Goal: Task Accomplishment & Management: Manage account settings

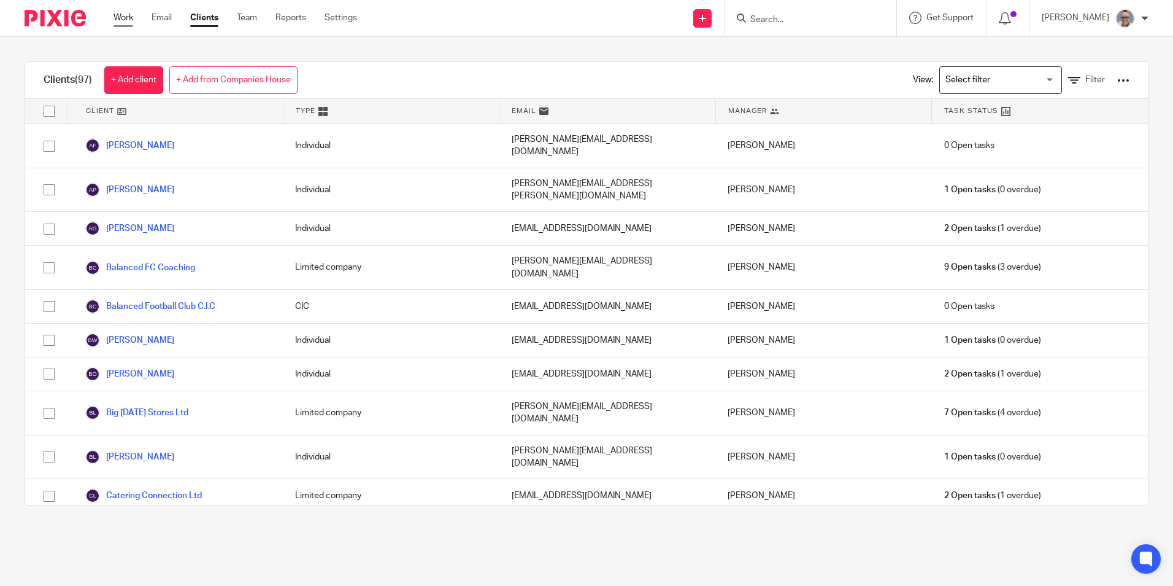
click at [122, 19] on link "Work" at bounding box center [124, 18] width 20 height 12
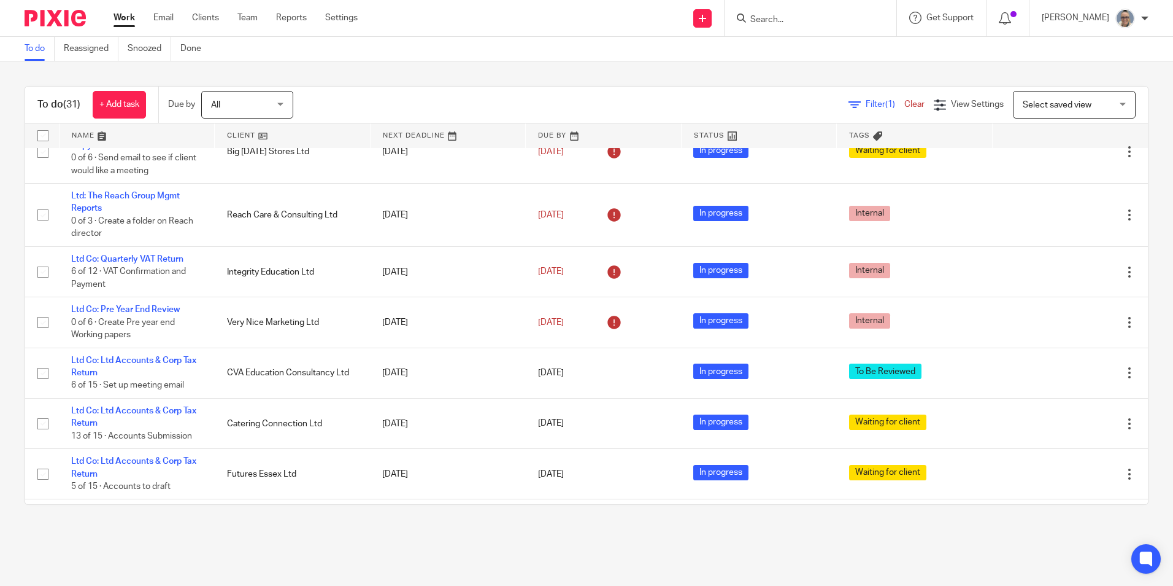
scroll to position [491, 0]
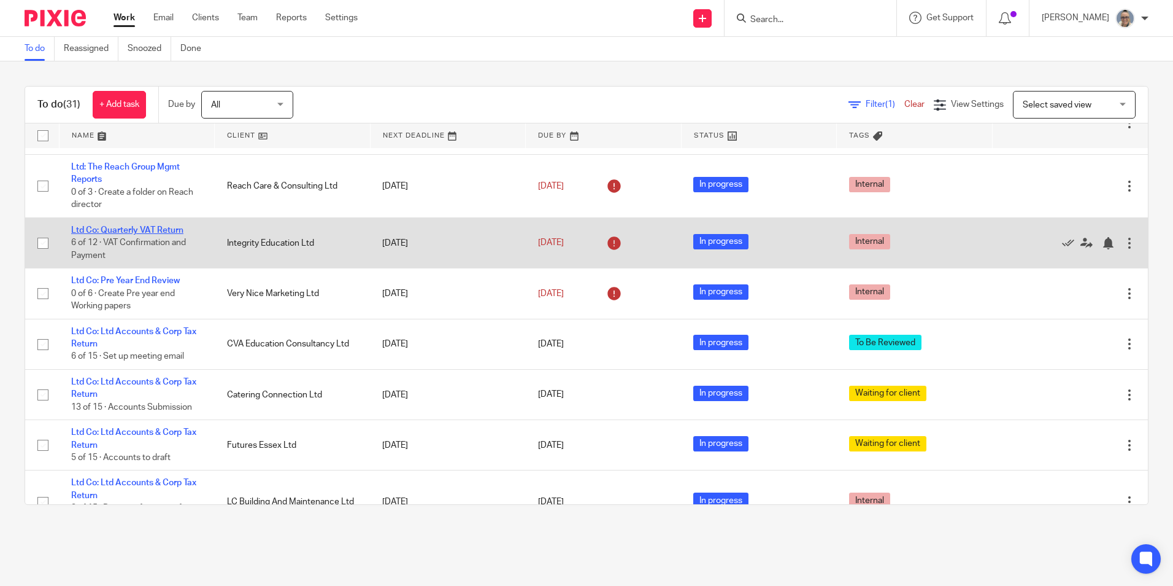
click at [162, 226] on link "Ltd Co: Quarterly VAT Return" at bounding box center [127, 230] width 112 height 9
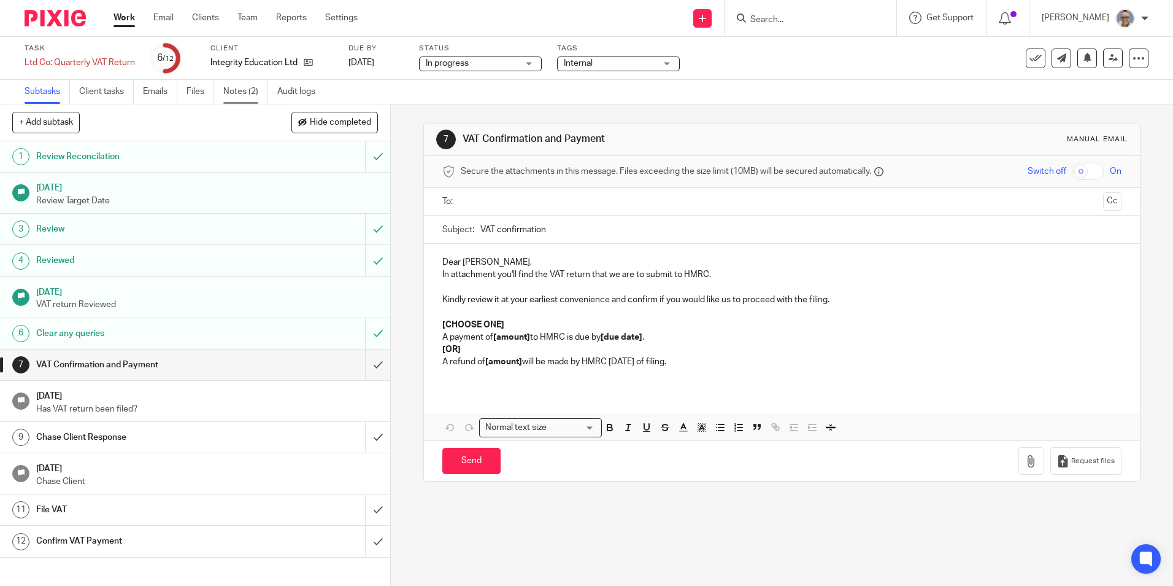
click at [239, 87] on link "Notes (2)" at bounding box center [245, 92] width 45 height 24
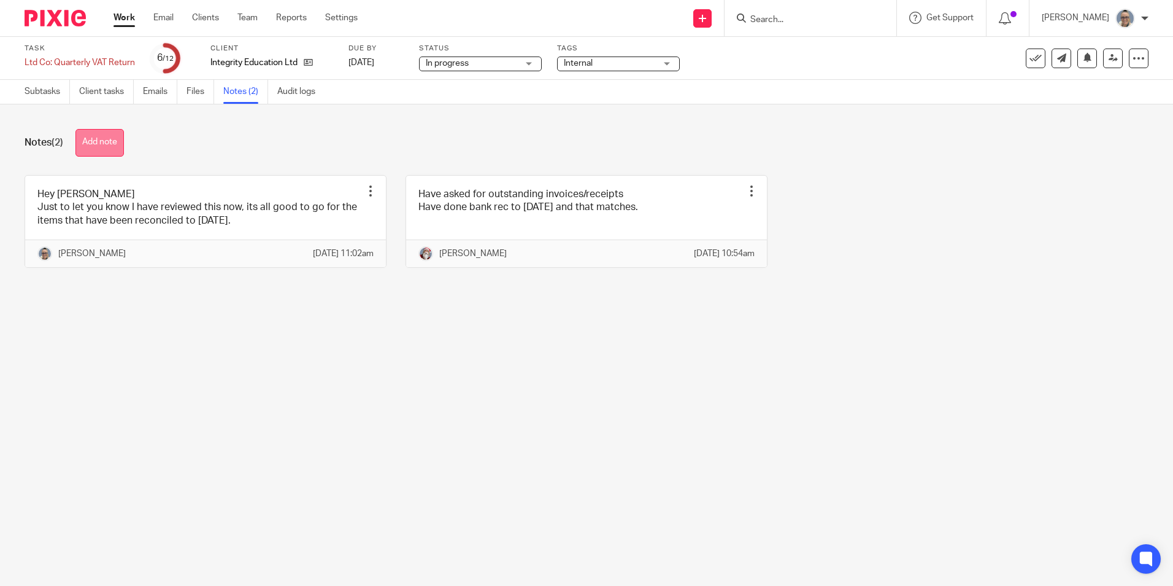
click at [106, 143] on button "Add note" at bounding box center [99, 143] width 48 height 28
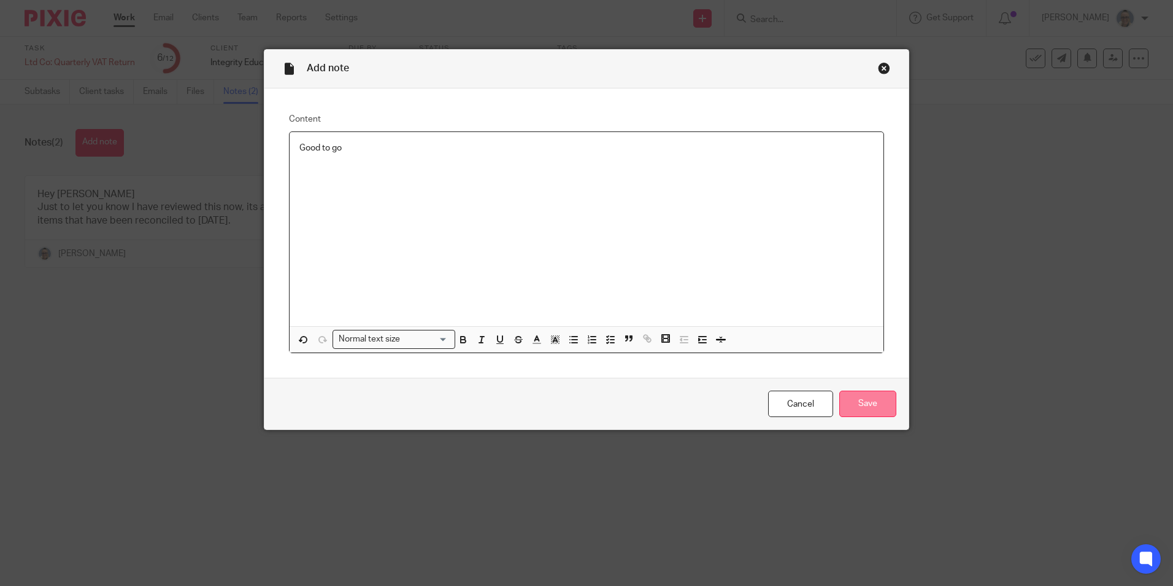
click at [871, 395] on input "Save" at bounding box center [868, 403] width 57 height 26
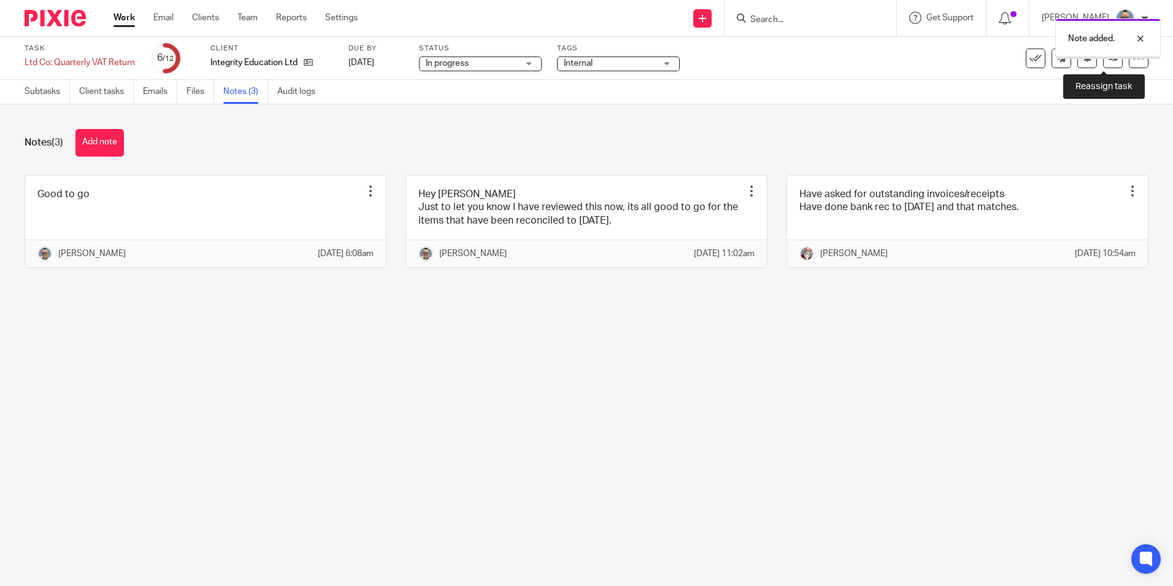
click at [1109, 60] on icon at bounding box center [1113, 57] width 9 height 9
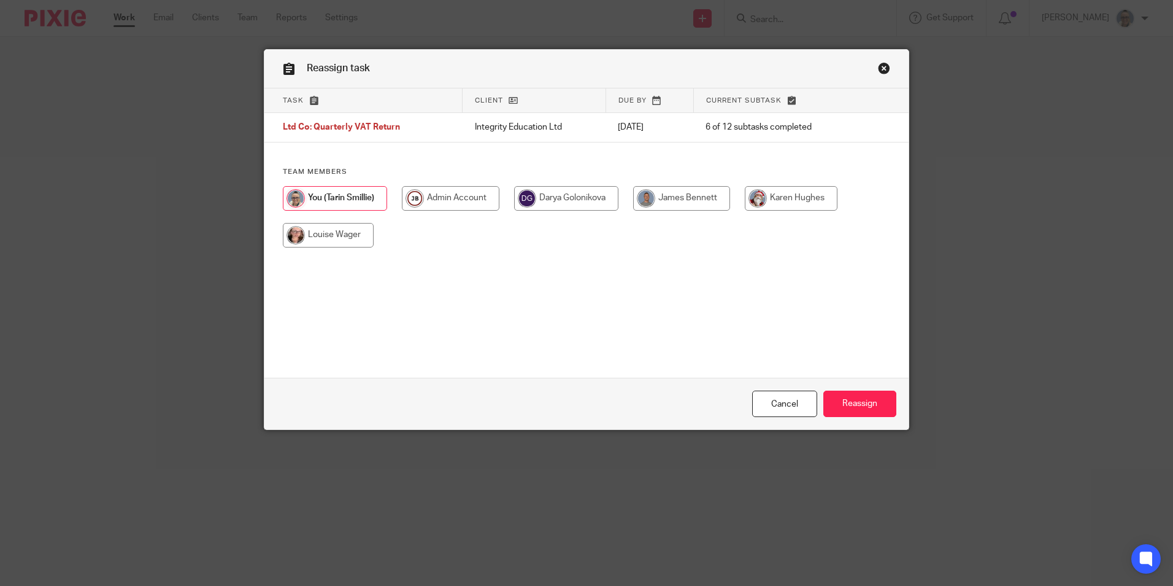
click at [783, 196] on input "radio" at bounding box center [791, 198] width 93 height 25
radio input "true"
click at [844, 408] on input "Reassign" at bounding box center [860, 403] width 73 height 26
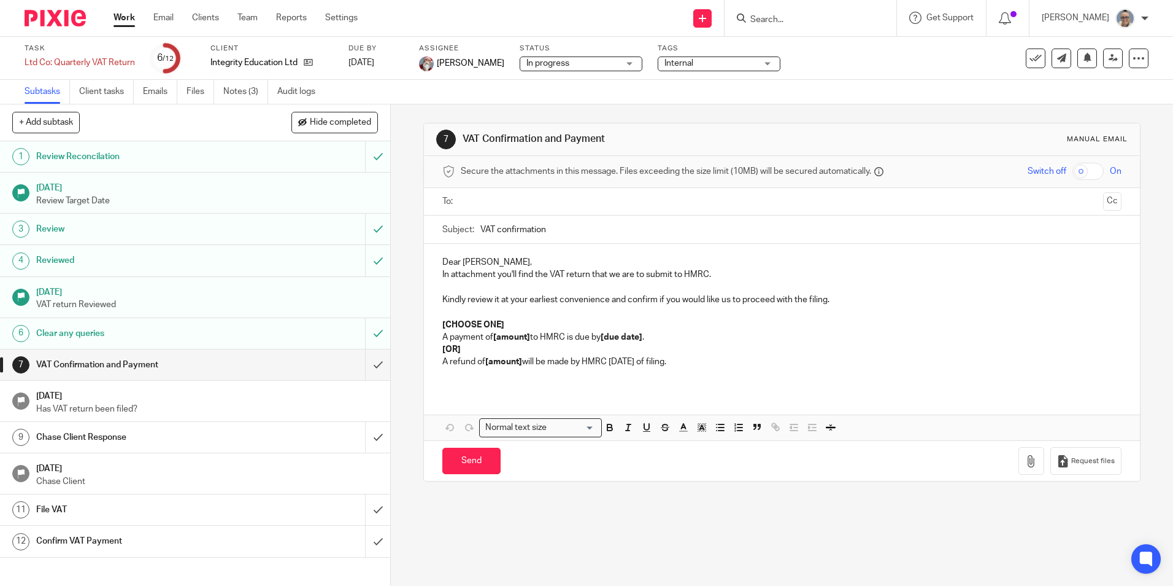
click at [126, 19] on link "Work" at bounding box center [124, 18] width 21 height 12
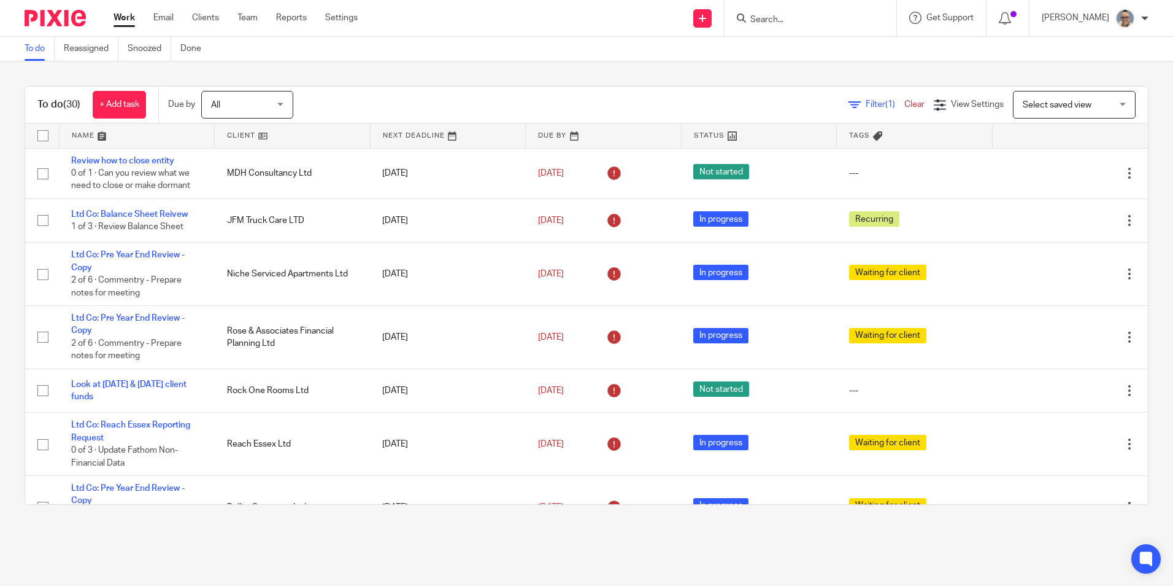
click at [422, 131] on link at bounding box center [448, 135] width 155 height 25
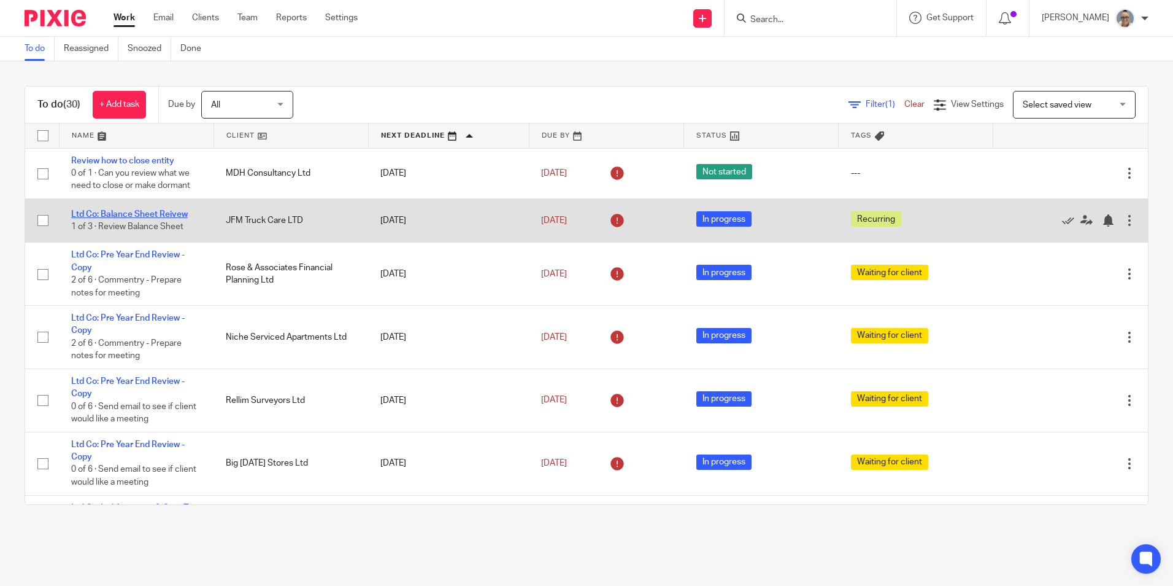
click at [150, 214] on link "Ltd Co: Balance Sheet Reivew" at bounding box center [129, 214] width 117 height 9
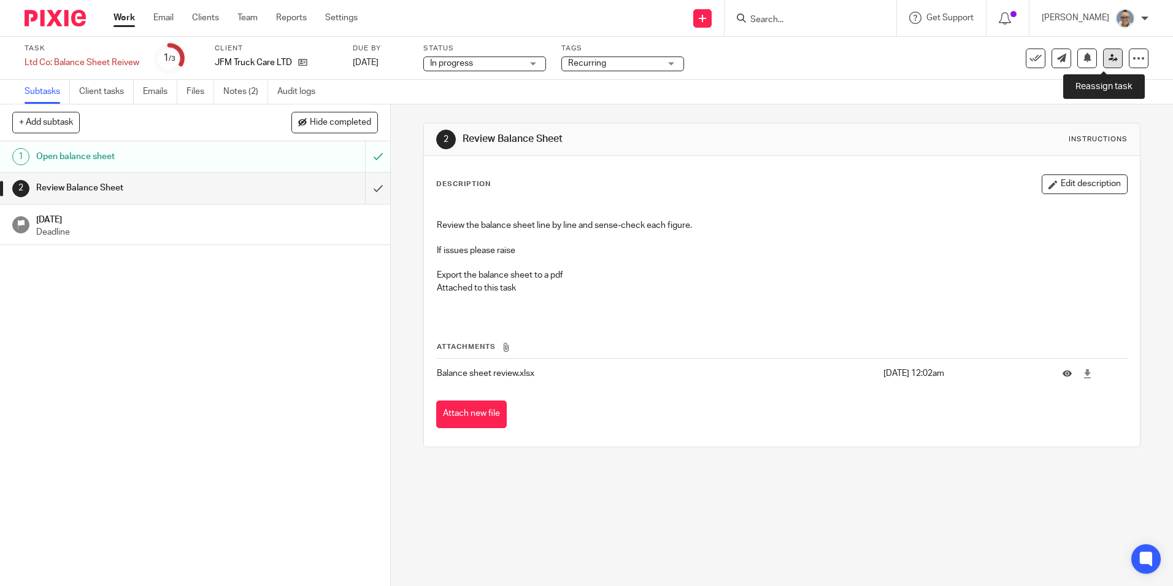
click at [1109, 61] on icon at bounding box center [1113, 57] width 9 height 9
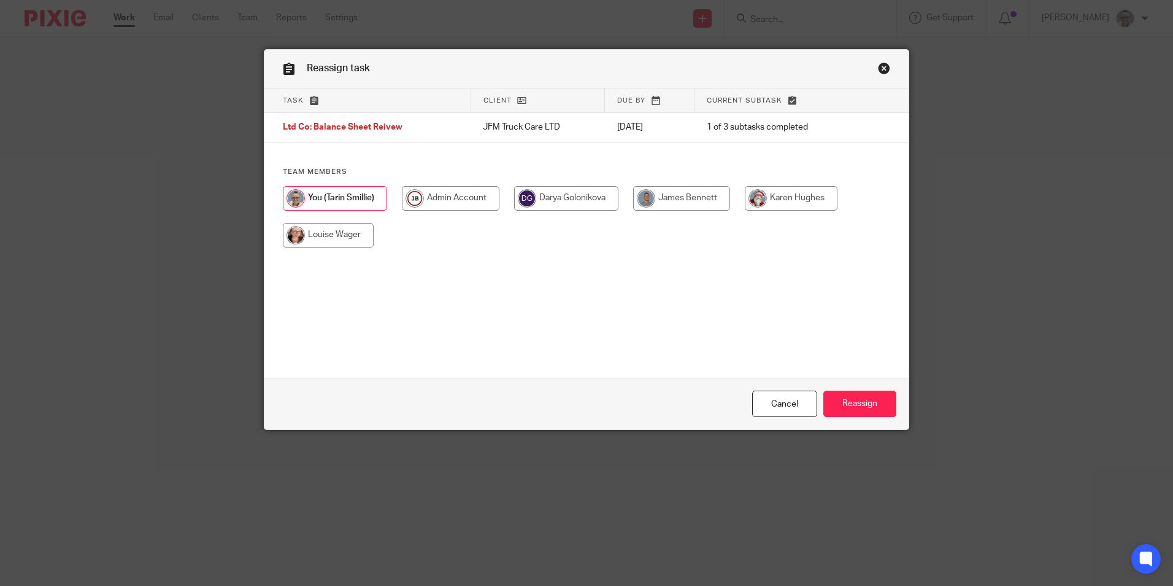
click at [805, 196] on input "radio" at bounding box center [791, 198] width 93 height 25
radio input "true"
click at [861, 409] on input "Reassign" at bounding box center [860, 403] width 73 height 26
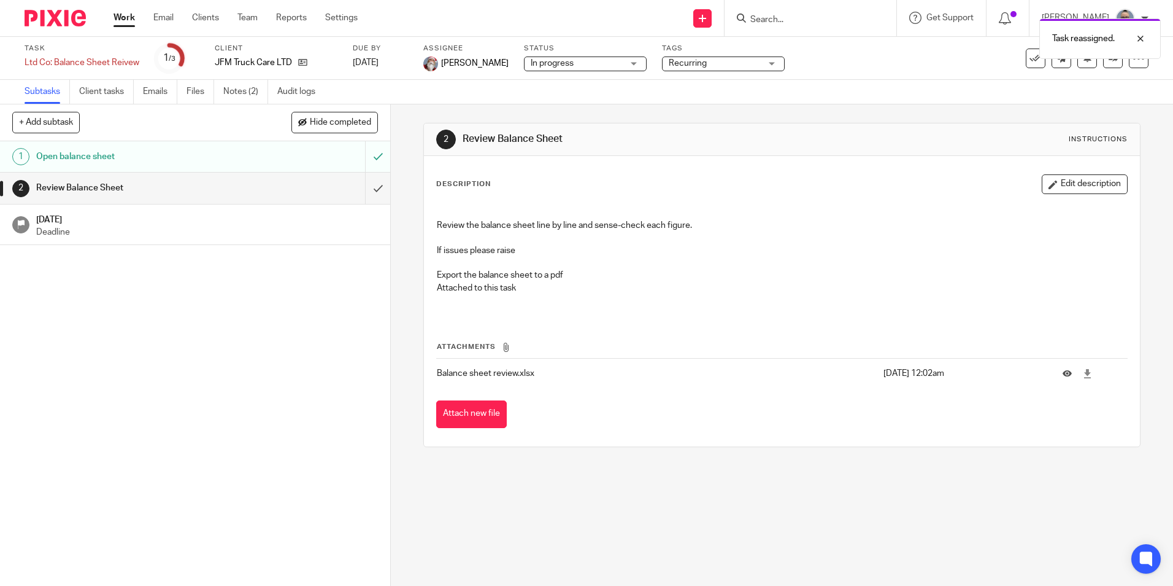
click at [132, 19] on link "Work" at bounding box center [124, 18] width 21 height 12
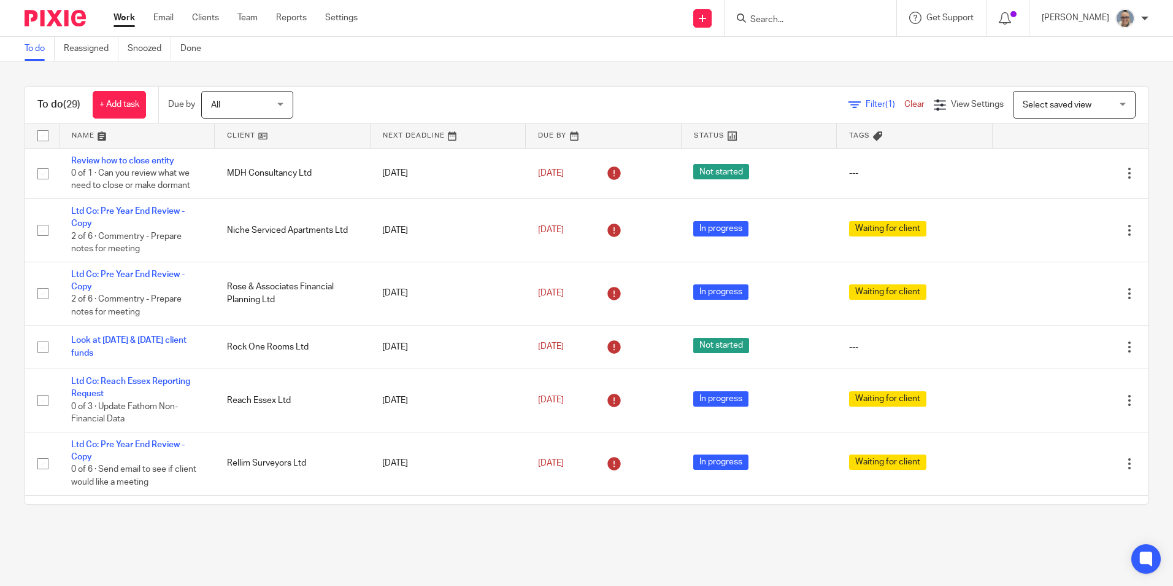
click at [410, 134] on link at bounding box center [448, 135] width 155 height 25
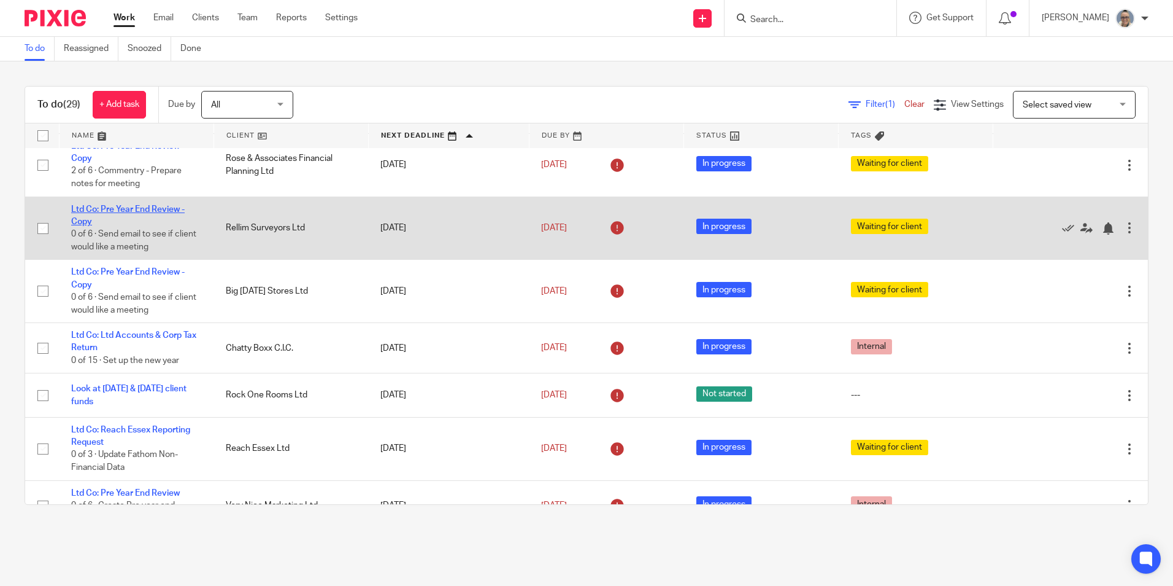
scroll to position [123, 0]
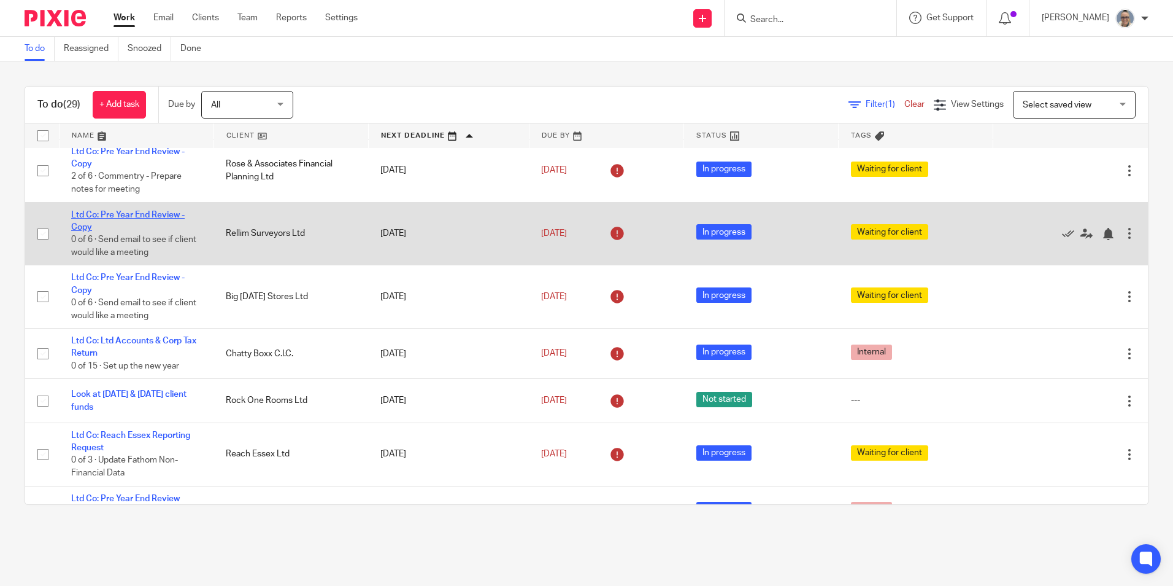
click at [137, 213] on link "Ltd Co: Pre Year End Review - Copy" at bounding box center [128, 221] width 114 height 21
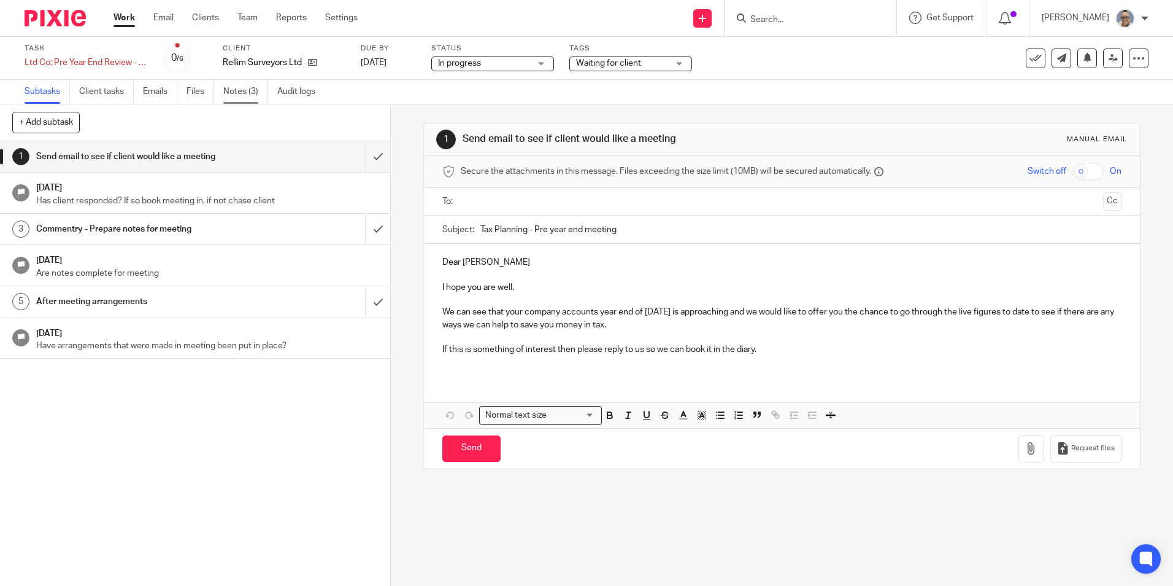
click at [225, 95] on link "Notes (3)" at bounding box center [245, 92] width 45 height 24
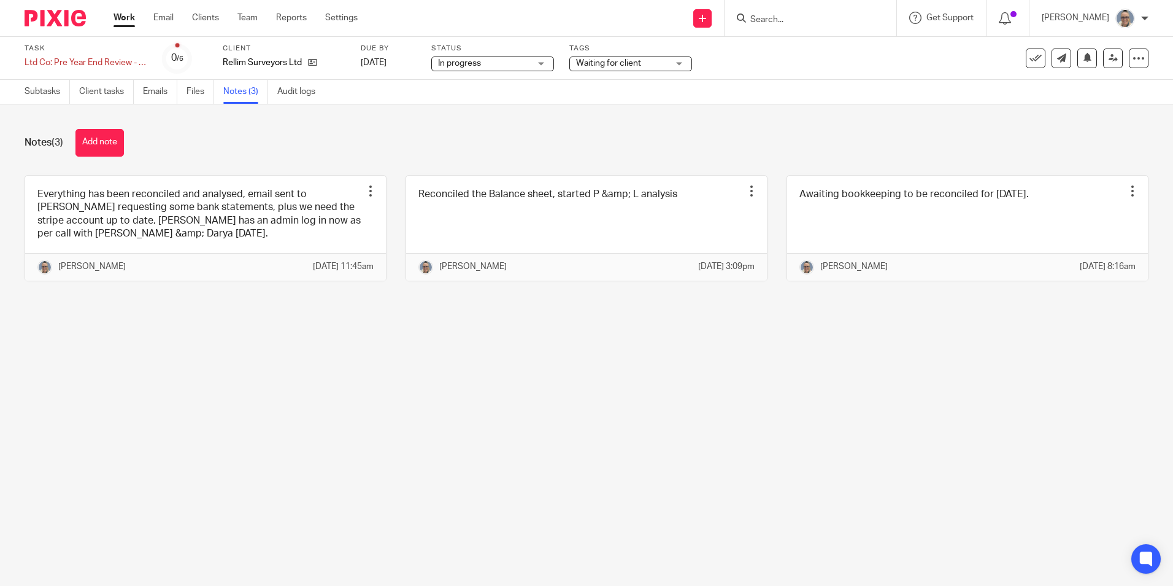
click at [119, 21] on link "Work" at bounding box center [124, 18] width 21 height 12
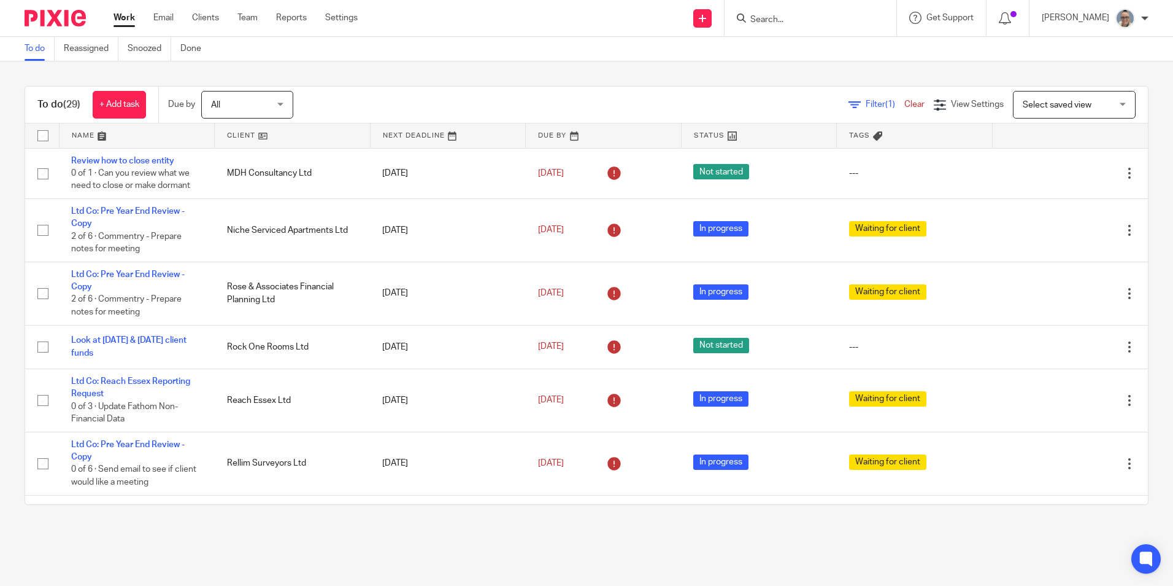
click at [402, 130] on link at bounding box center [448, 135] width 155 height 25
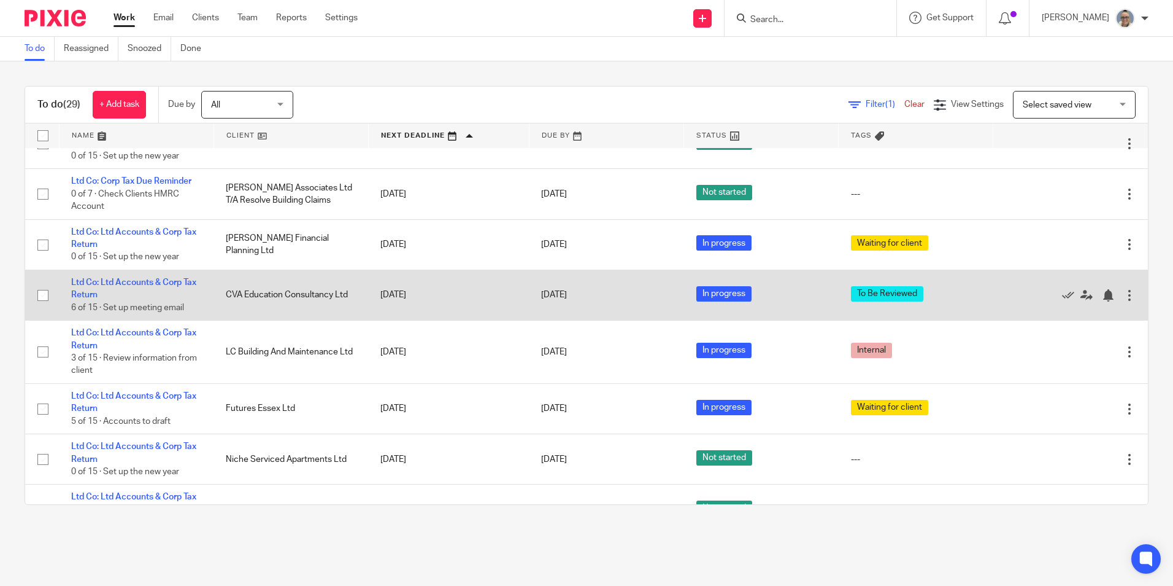
scroll to position [675, 0]
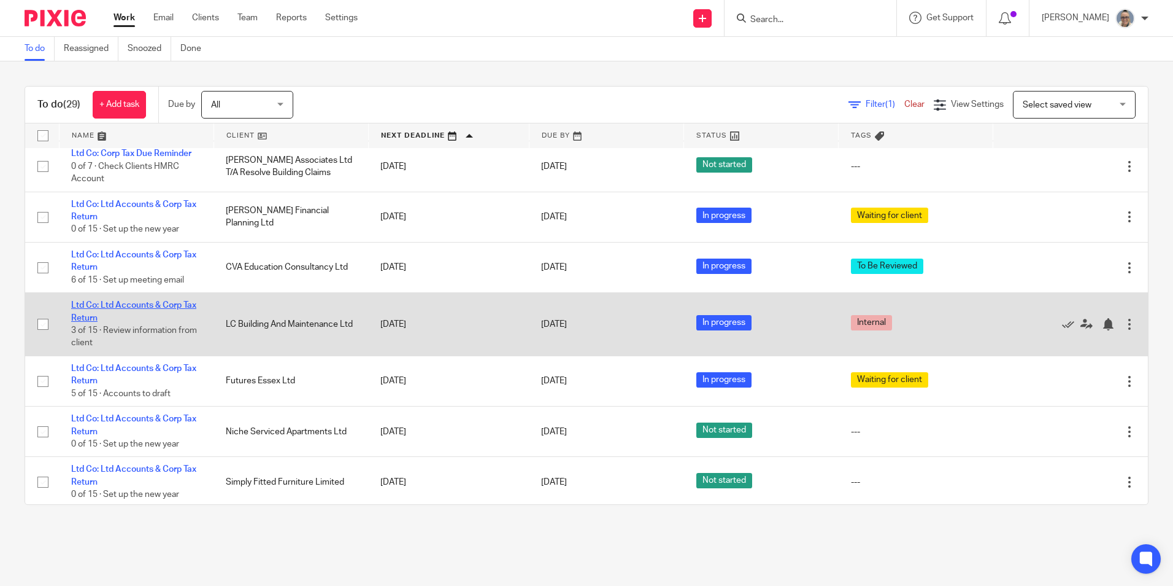
click at [171, 307] on link "Ltd Co: Ltd Accounts & Corp Tax Return" at bounding box center [133, 311] width 125 height 21
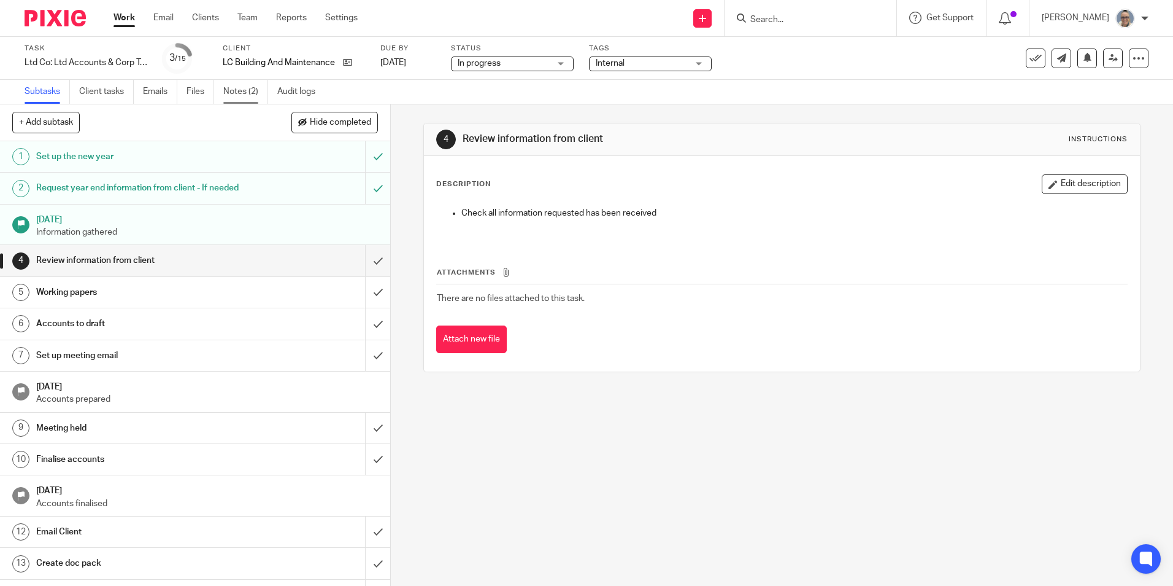
click at [257, 96] on link "Notes (2)" at bounding box center [245, 92] width 45 height 24
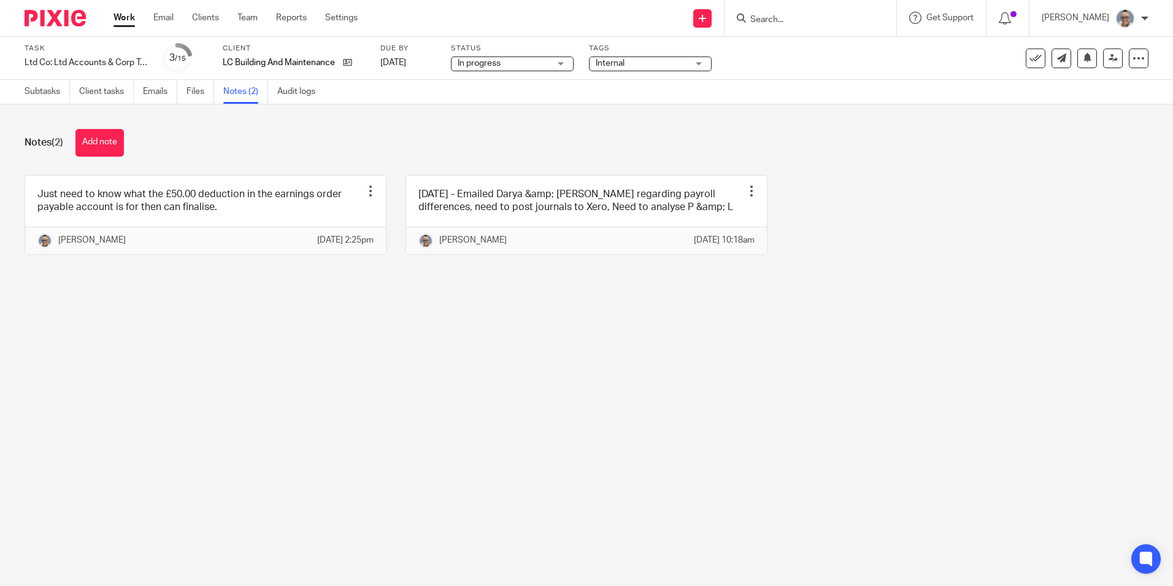
click at [118, 12] on link "Work" at bounding box center [124, 18] width 21 height 12
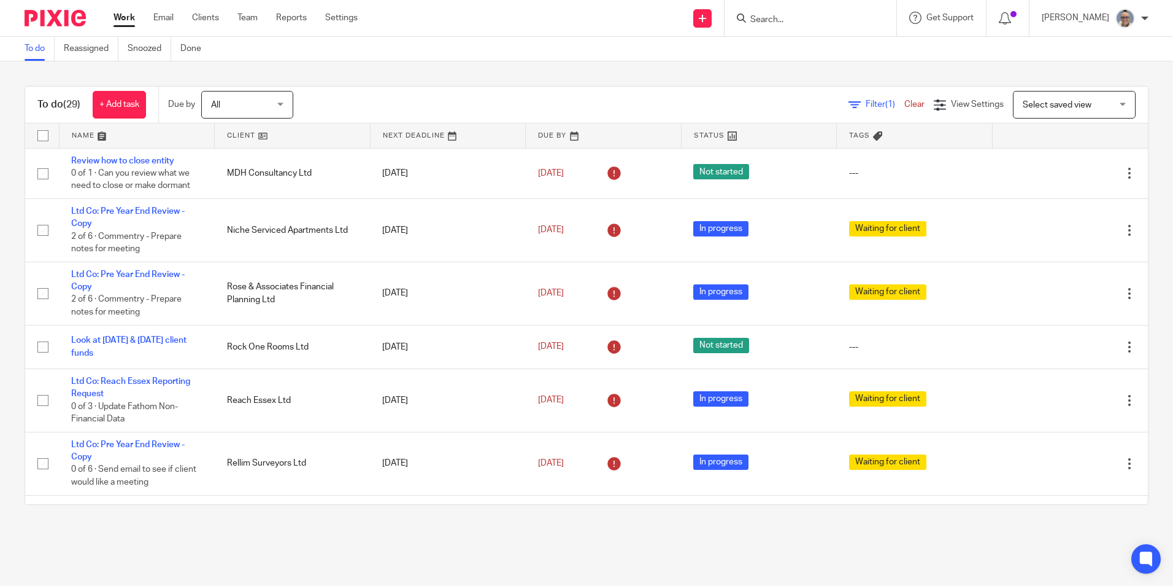
click at [419, 135] on link at bounding box center [448, 135] width 155 height 25
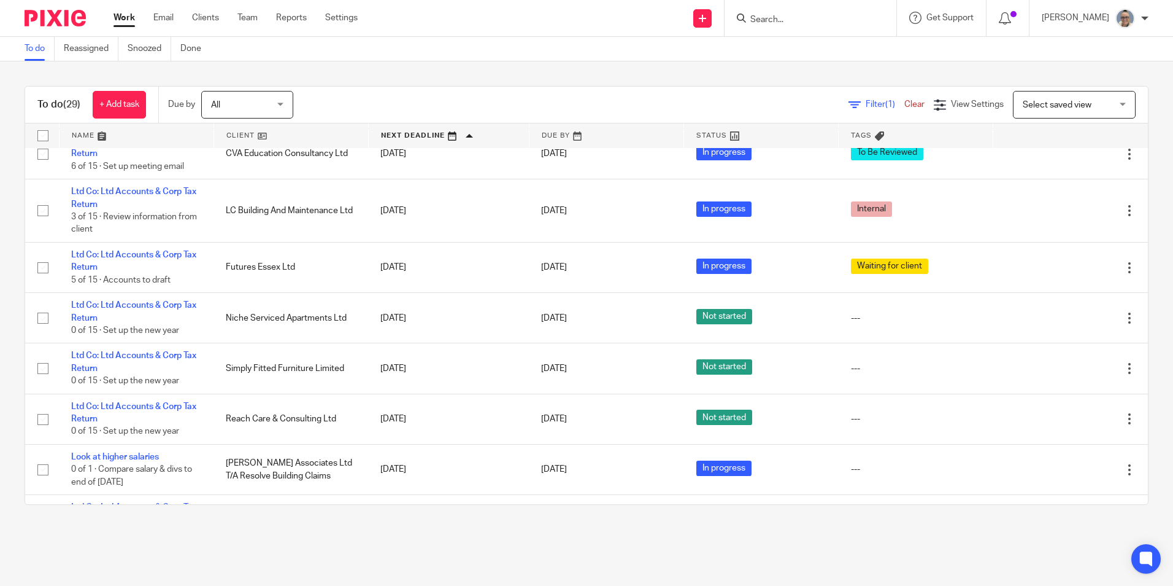
scroll to position [798, 0]
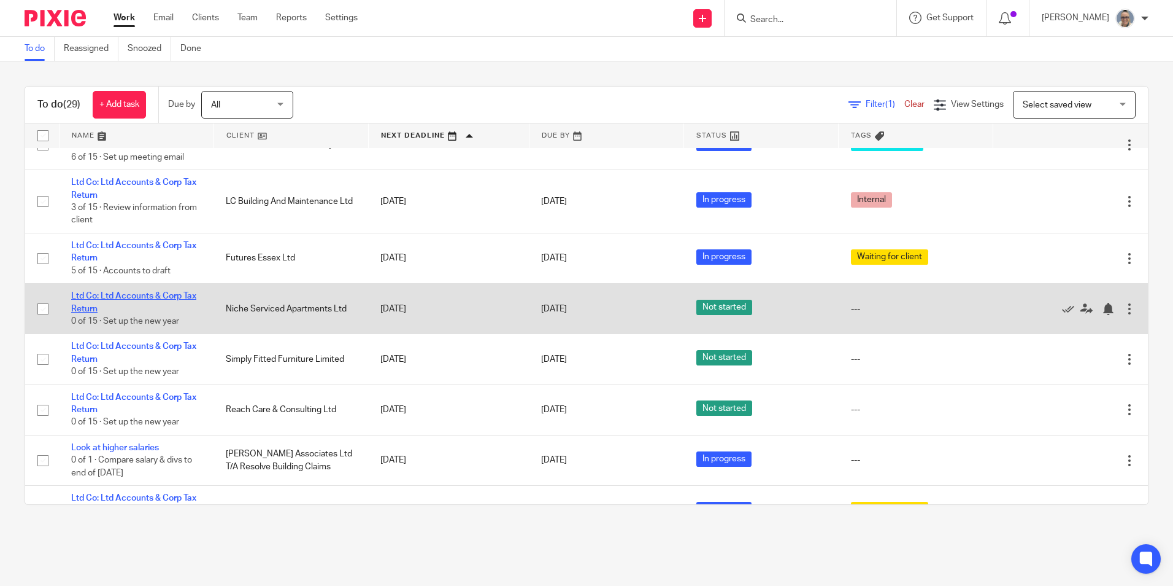
click at [142, 295] on link "Ltd Co: Ltd Accounts & Corp Tax Return" at bounding box center [133, 302] width 125 height 21
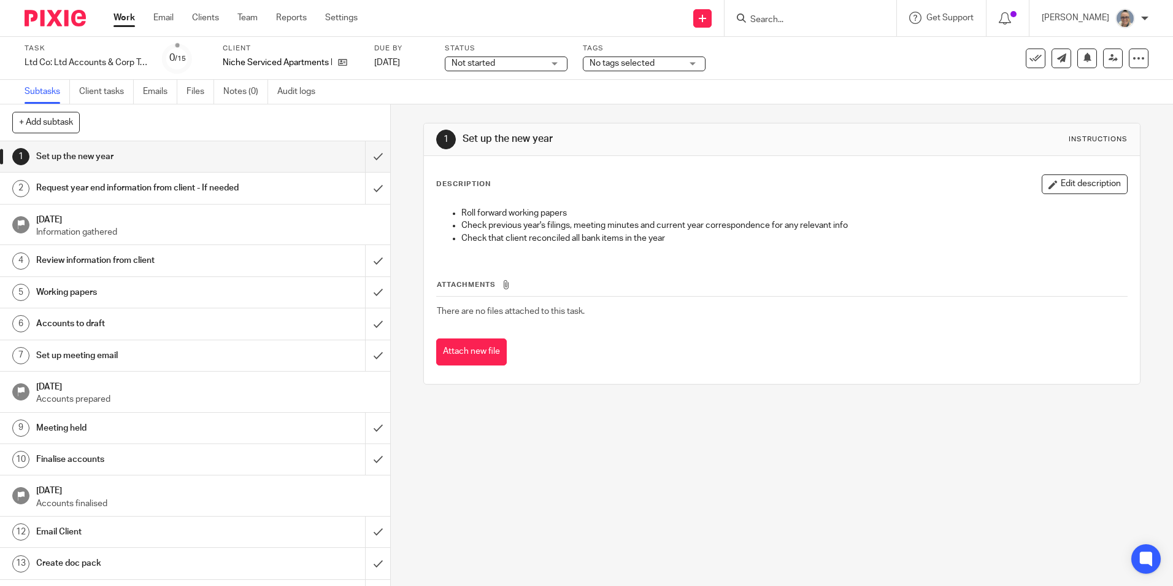
click at [211, 238] on p "Information gathered" at bounding box center [207, 232] width 342 height 12
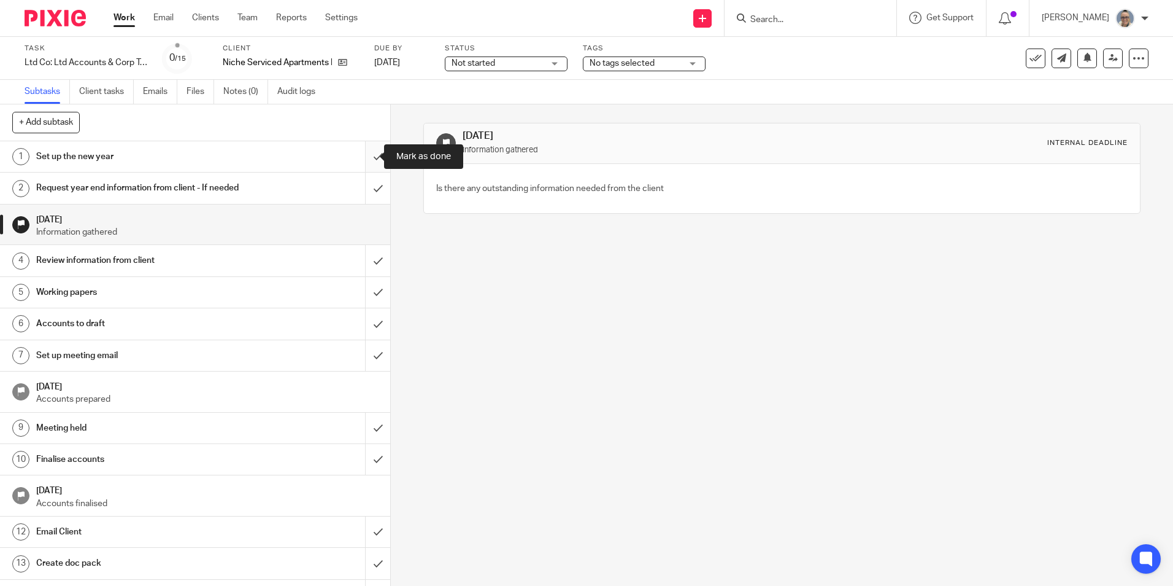
click at [367, 155] on input "submit" at bounding box center [195, 156] width 390 height 31
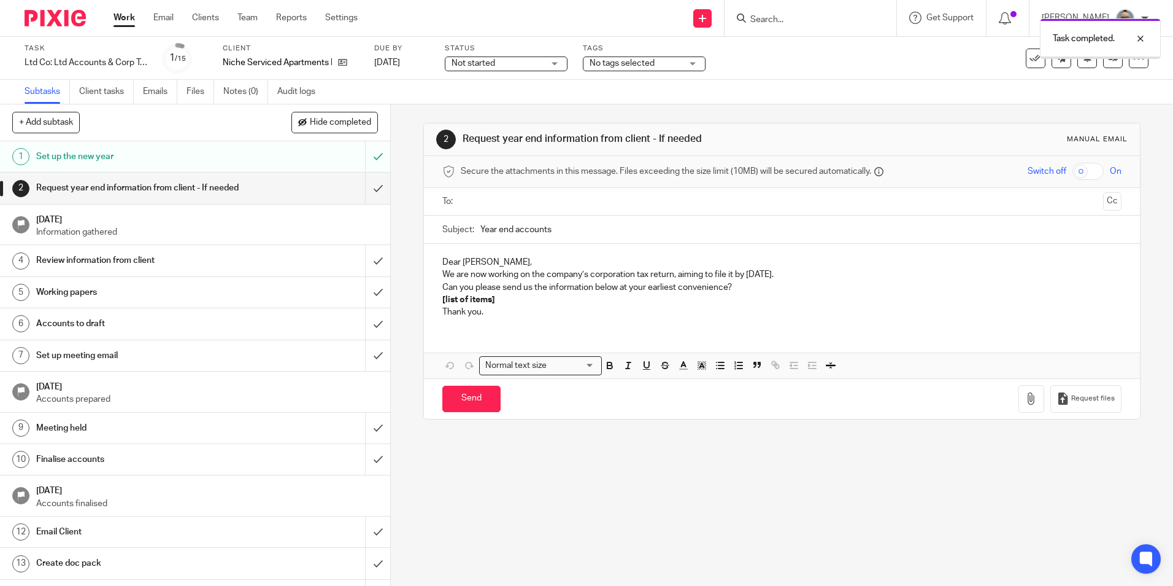
click at [481, 64] on span "Not started" at bounding box center [474, 63] width 44 height 9
click at [480, 109] on span "In progress" at bounding box center [475, 108] width 43 height 9
click at [371, 186] on input "submit" at bounding box center [195, 187] width 390 height 31
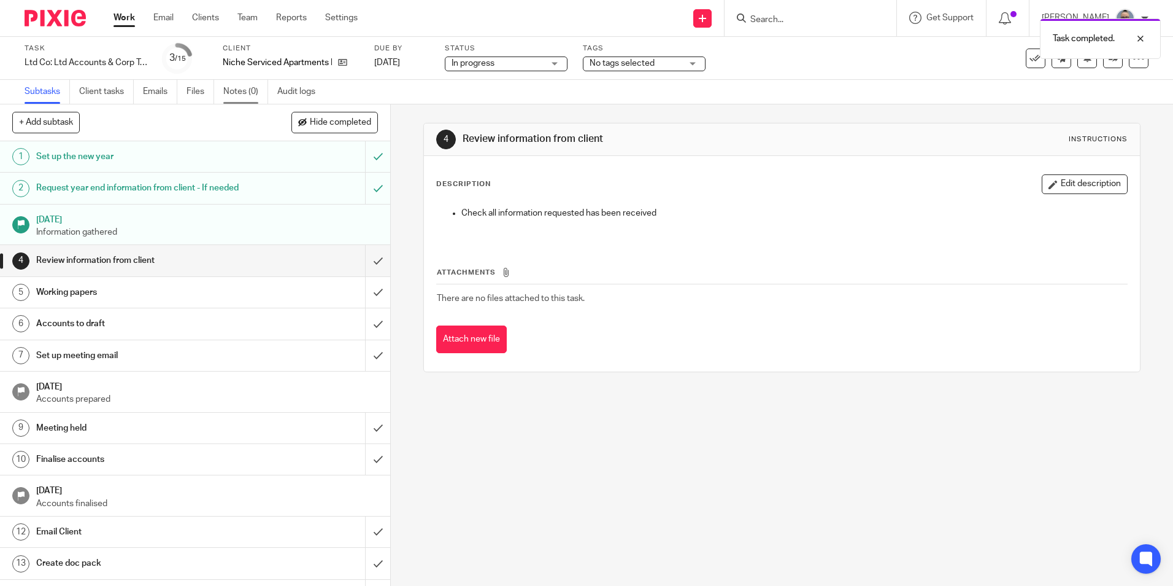
click at [228, 90] on link "Notes (0)" at bounding box center [245, 92] width 45 height 24
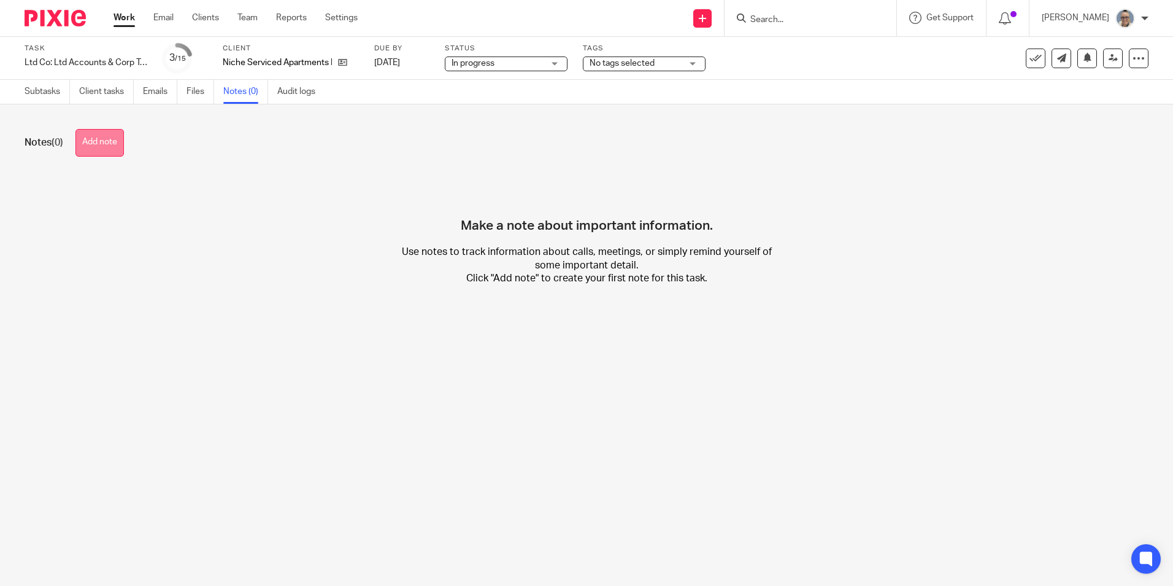
click at [89, 138] on button "Add note" at bounding box center [99, 143] width 48 height 28
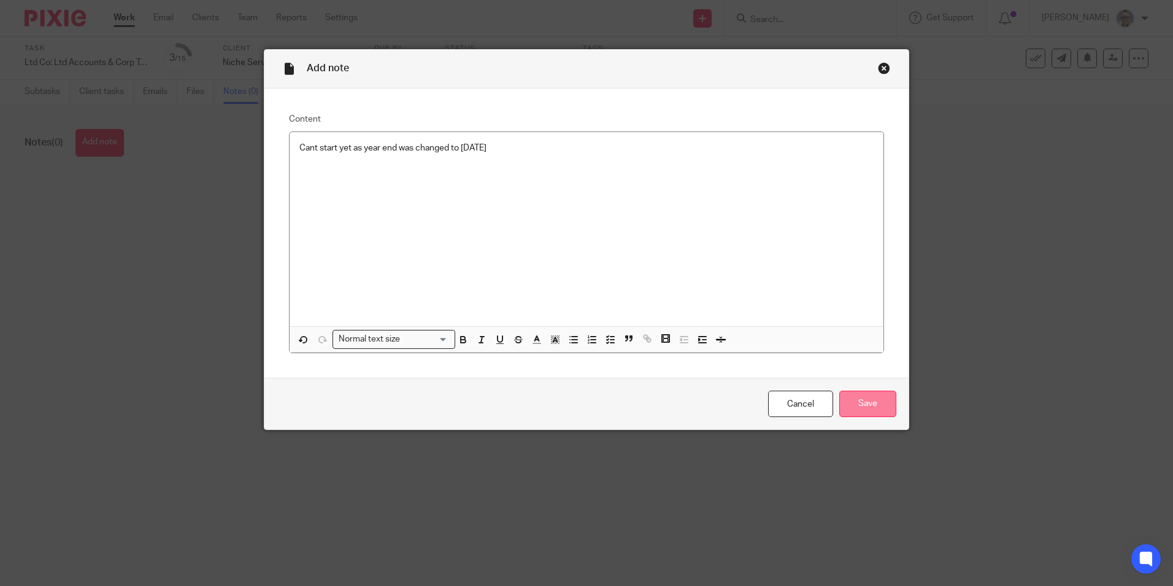
click at [883, 403] on input "Save" at bounding box center [868, 403] width 57 height 26
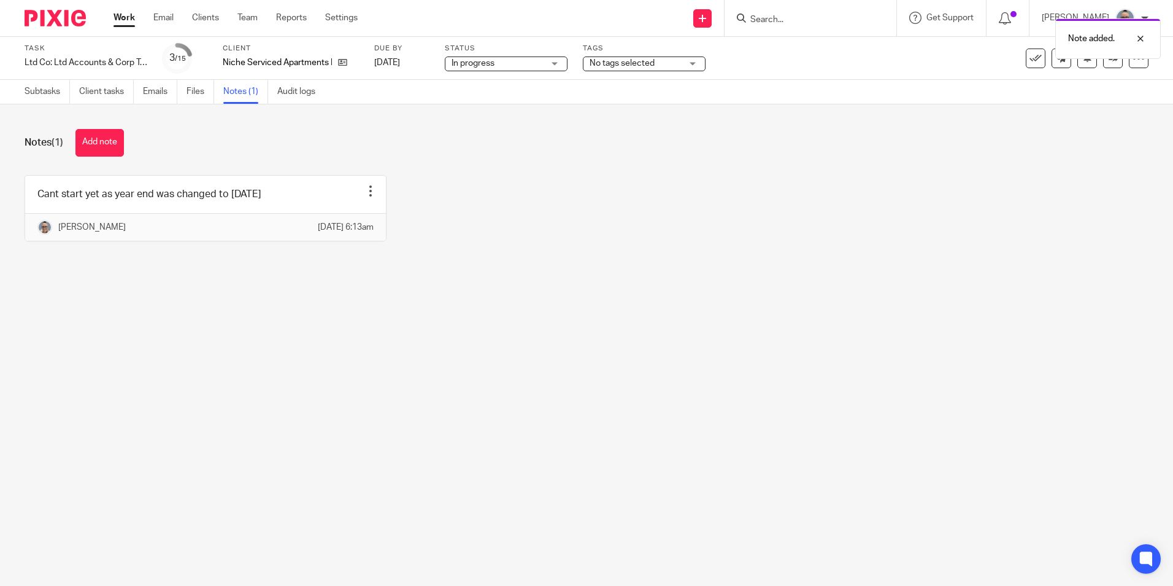
drag, startPoint x: 659, startPoint y: 64, endPoint x: 657, endPoint y: 71, distance: 7.0
click at [659, 64] on span "No tags selected" at bounding box center [636, 63] width 92 height 13
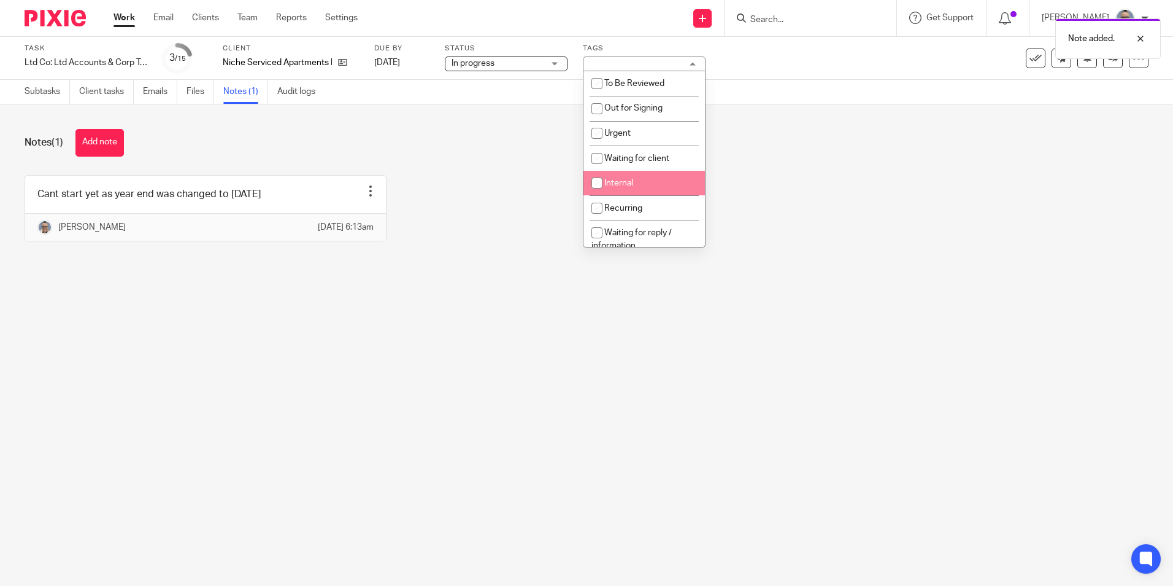
click at [625, 188] on li "Internal" at bounding box center [645, 183] width 122 height 25
checkbox input "true"
click at [117, 18] on link "Work" at bounding box center [124, 18] width 21 height 12
